Goal: Browse casually

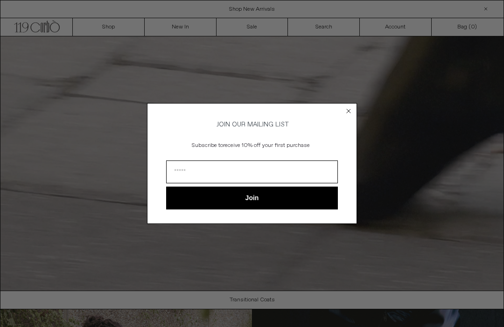
click at [345, 109] on circle "Close dialog" at bounding box center [348, 111] width 9 height 9
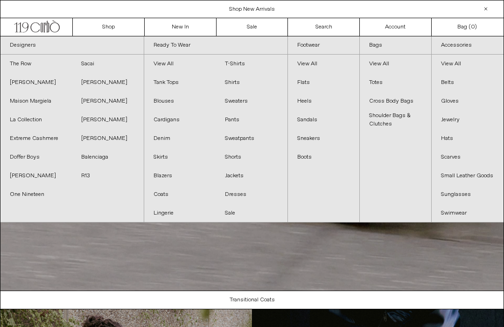
click at [384, 61] on link "View All" at bounding box center [395, 64] width 71 height 19
click at [78, 256] on video "Your browser does not support the video tag." at bounding box center [251, 163] width 503 height 254
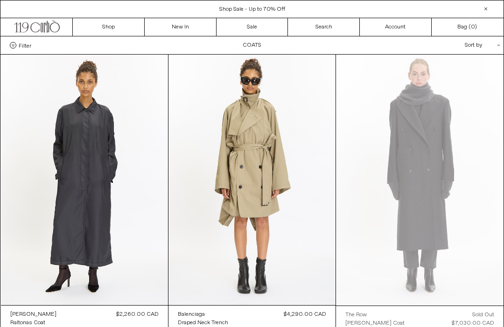
click at [265, 26] on link "Sale" at bounding box center [252, 27] width 72 height 18
